Goal: Check status: Check status

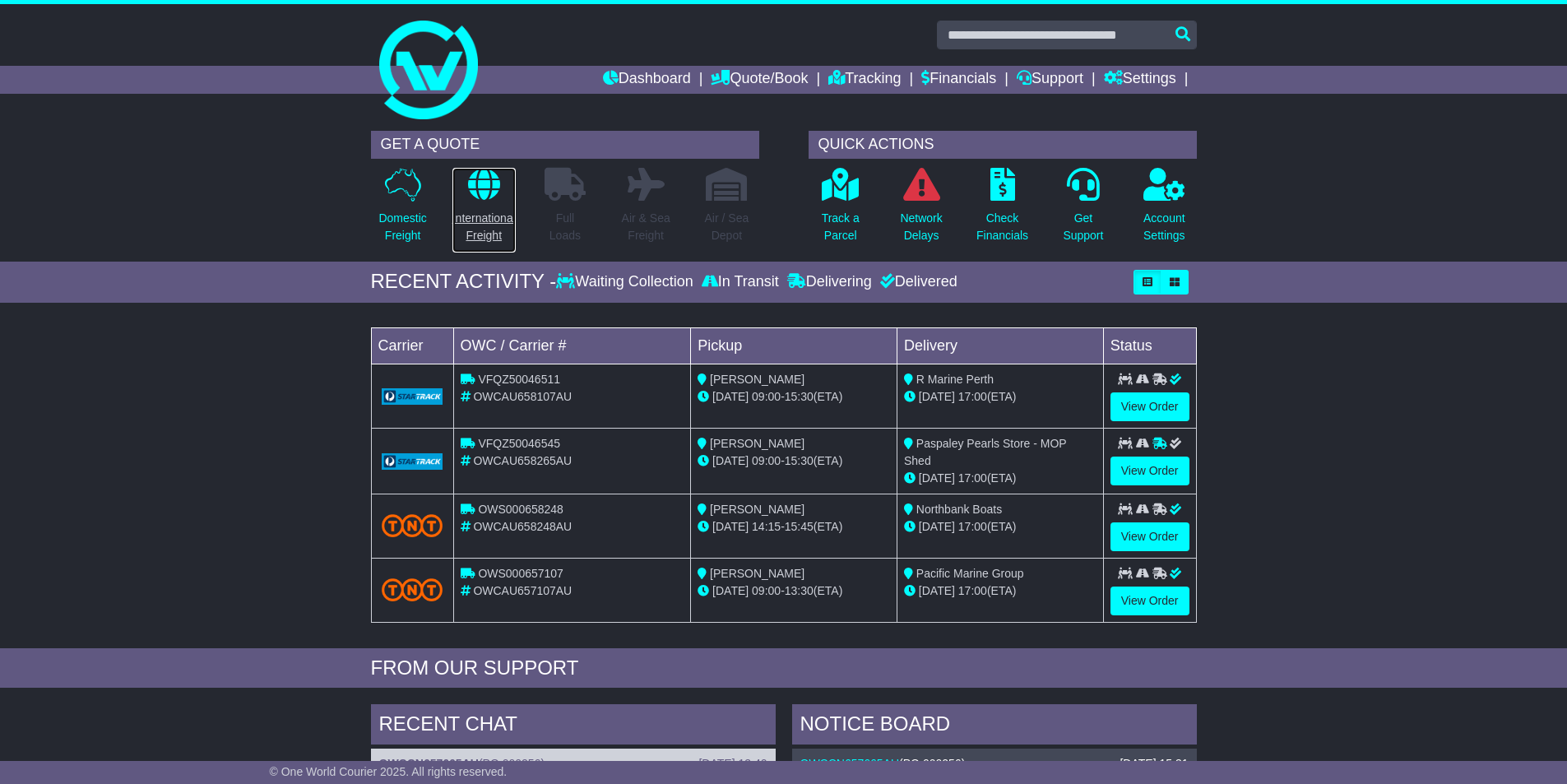
click at [477, 194] on icon at bounding box center [485, 184] width 32 height 32
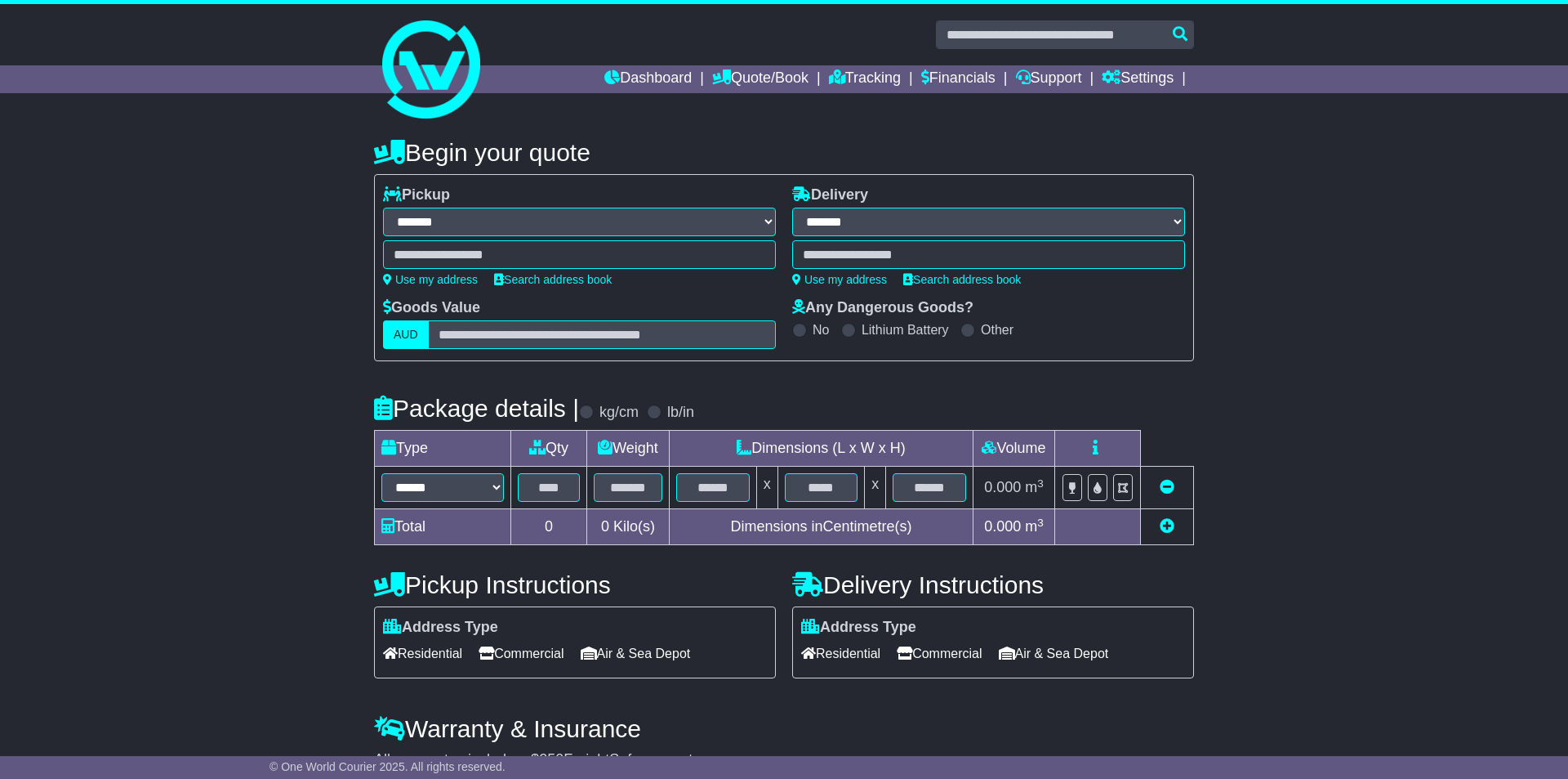
select select "**"
click at [862, 74] on link "Tracking" at bounding box center [858, 79] width 72 height 28
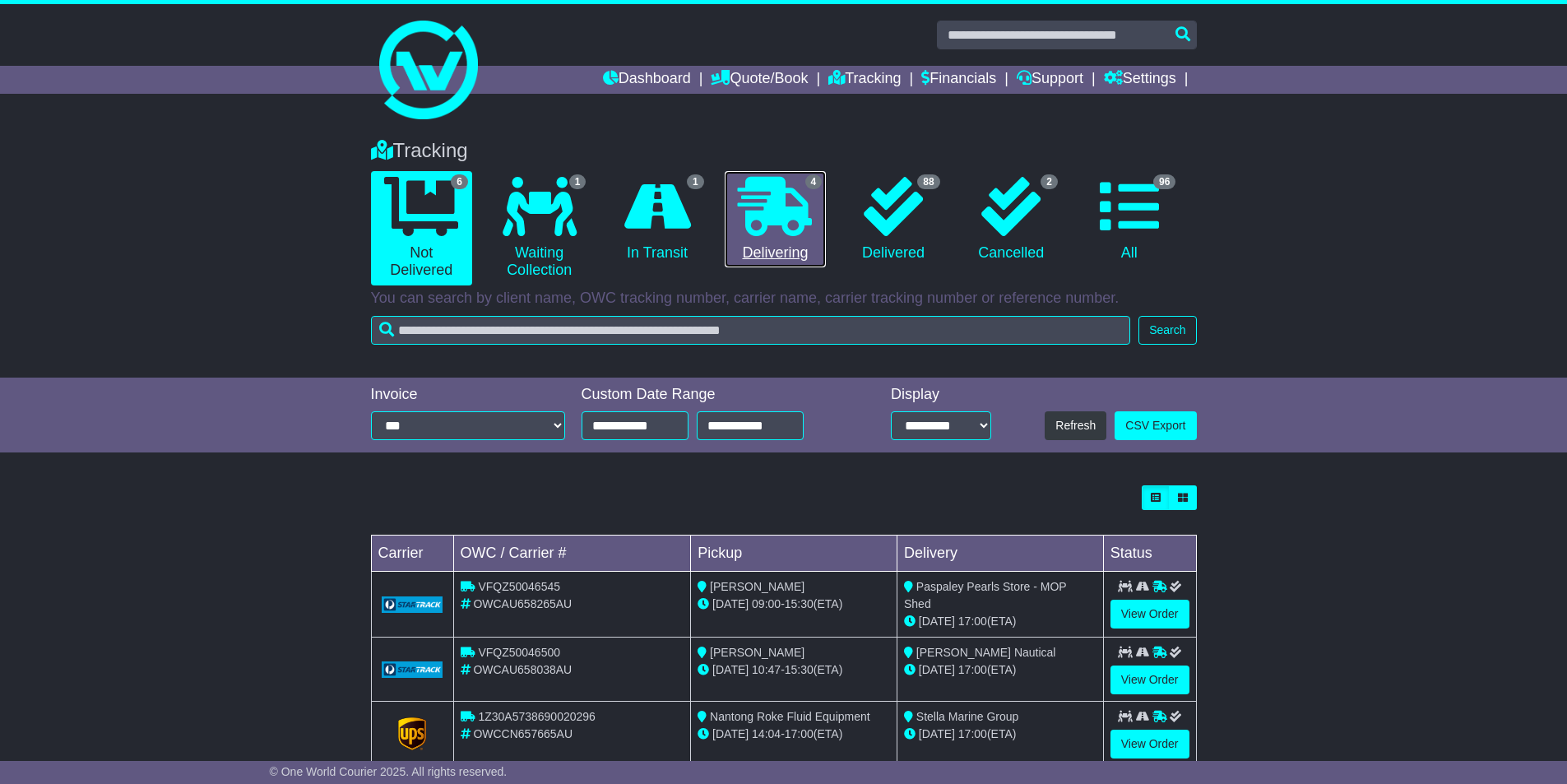
click at [769, 215] on icon at bounding box center [775, 207] width 74 height 60
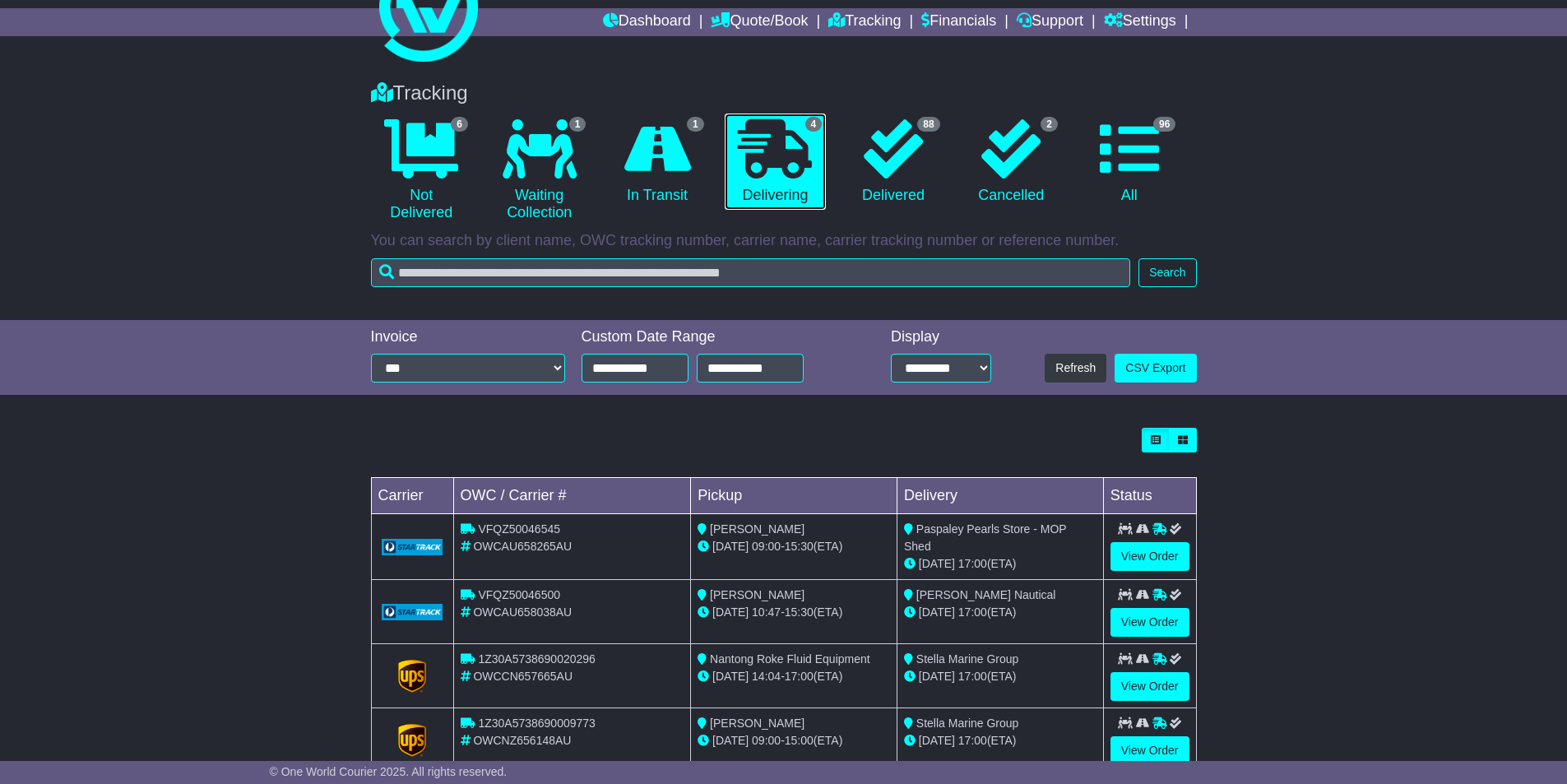
scroll to position [103, 0]
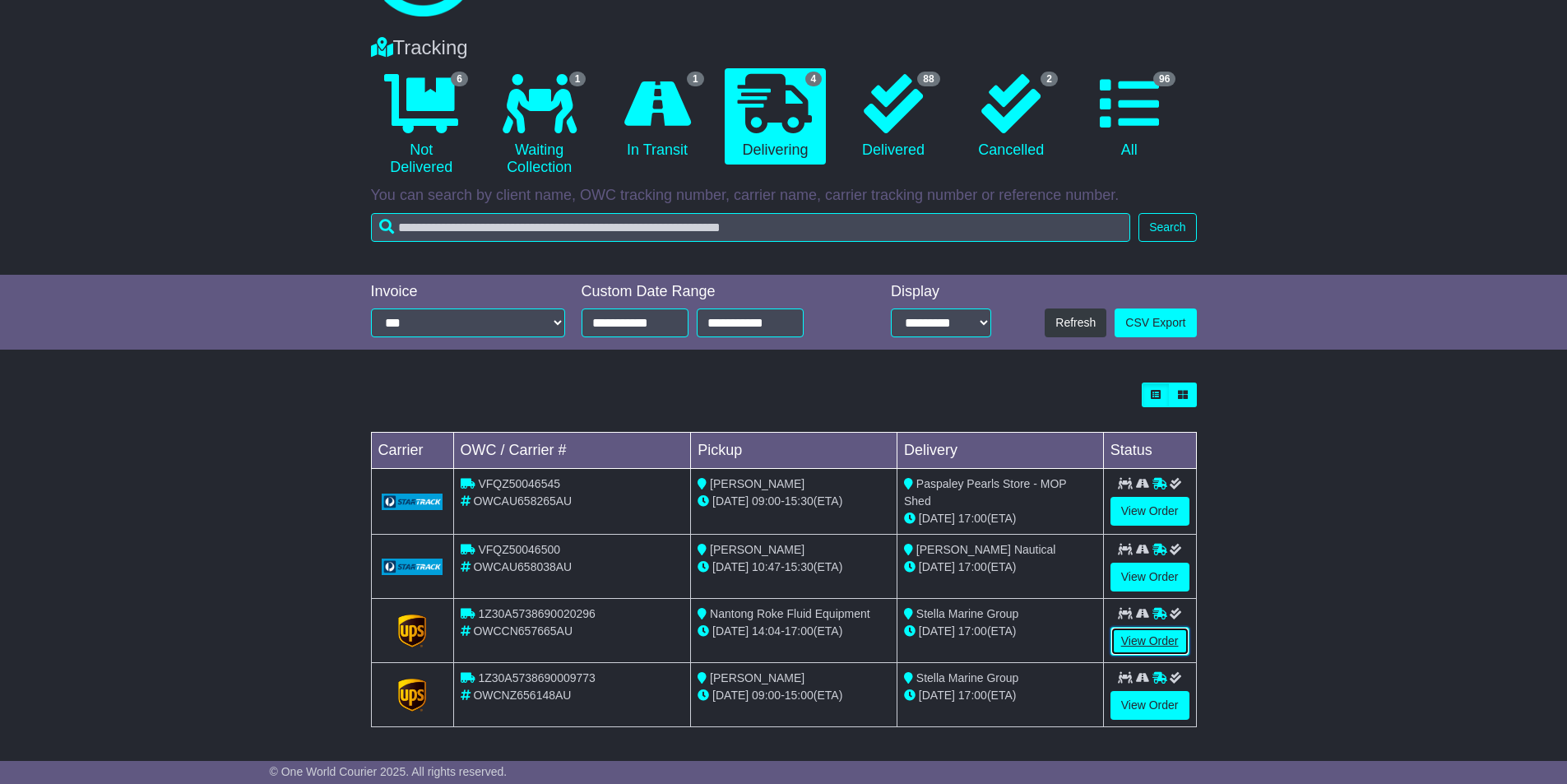
click at [1140, 638] on link "View Order" at bounding box center [1149, 641] width 79 height 29
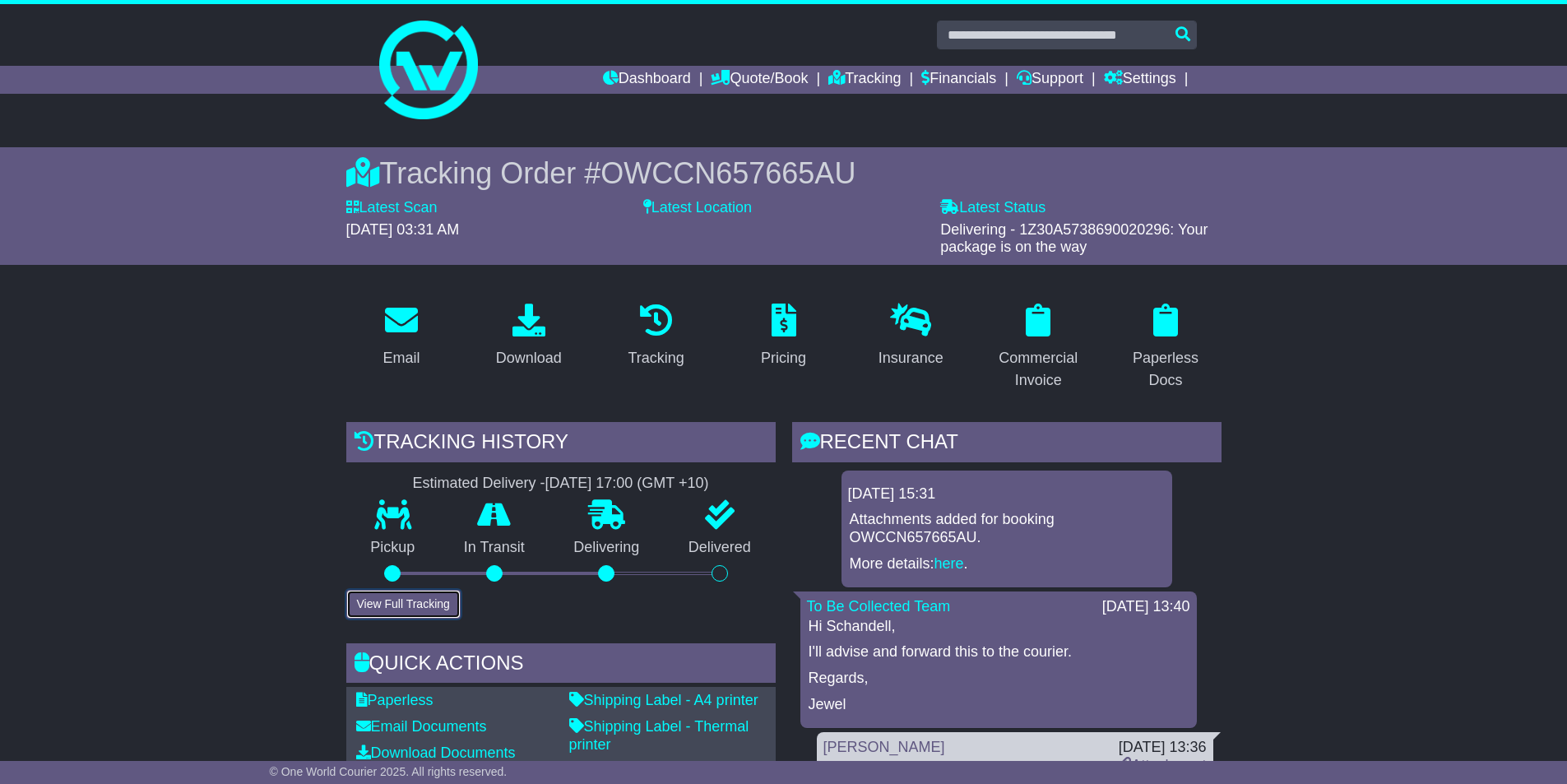
click at [425, 599] on button "View Full Tracking" at bounding box center [403, 604] width 115 height 29
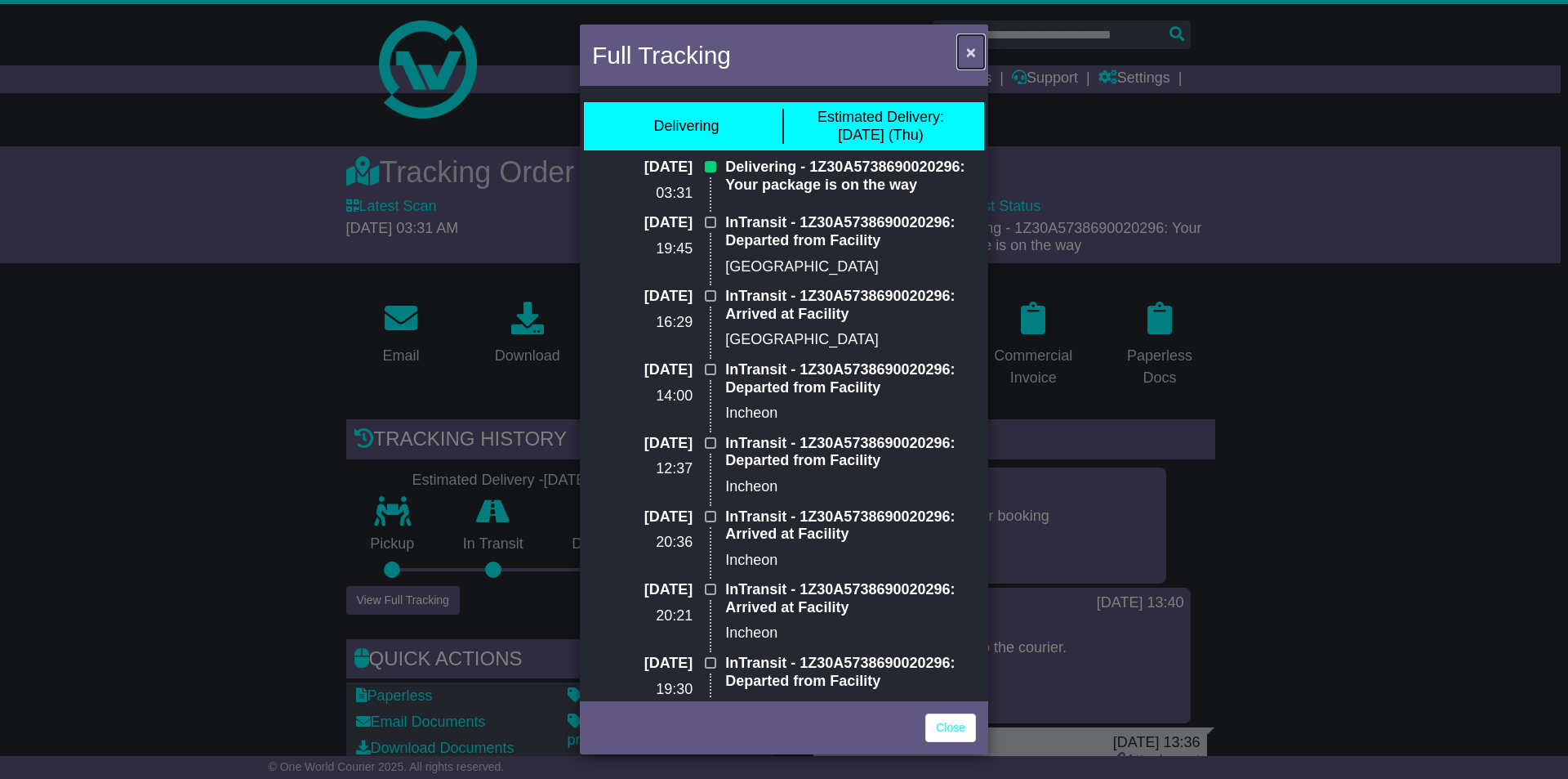
click at [966, 52] on span "×" at bounding box center [970, 51] width 10 height 19
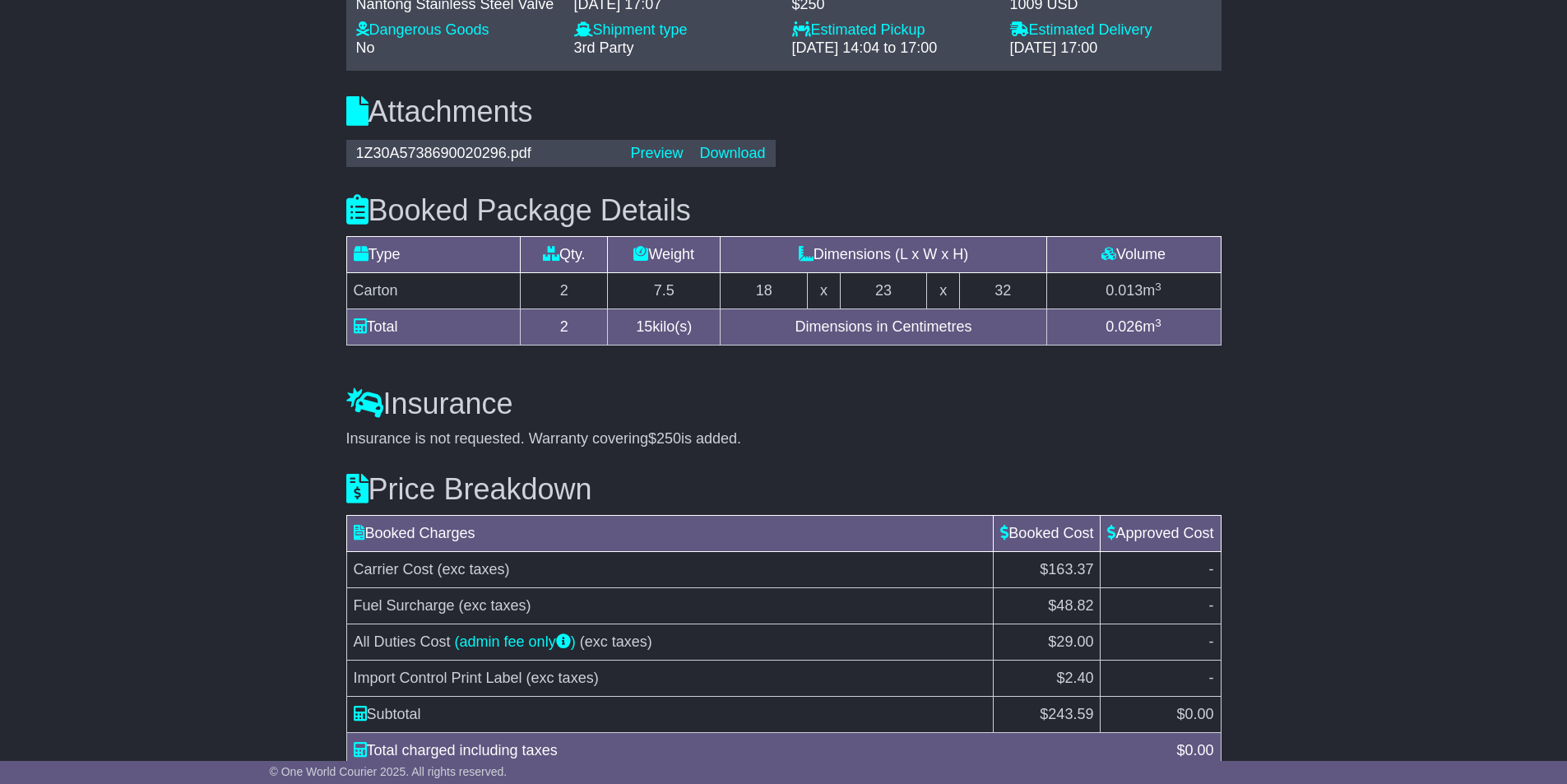
scroll to position [1493, 0]
